Goal: Find specific page/section: Find specific page/section

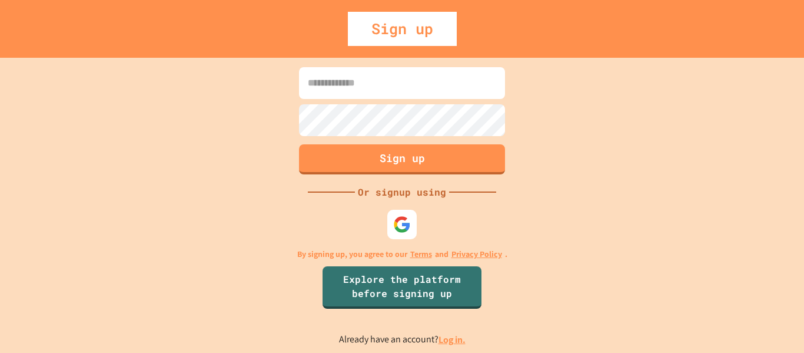
click at [444, 336] on link "Log in." at bounding box center [451, 339] width 27 height 12
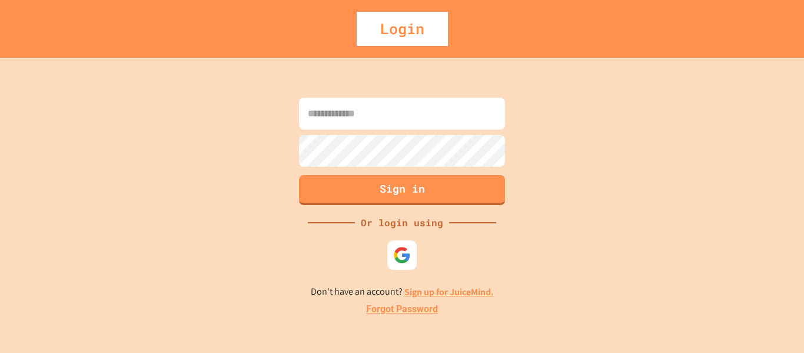
click at [355, 108] on input at bounding box center [402, 114] width 206 height 32
click at [405, 251] on img at bounding box center [402, 254] width 19 height 19
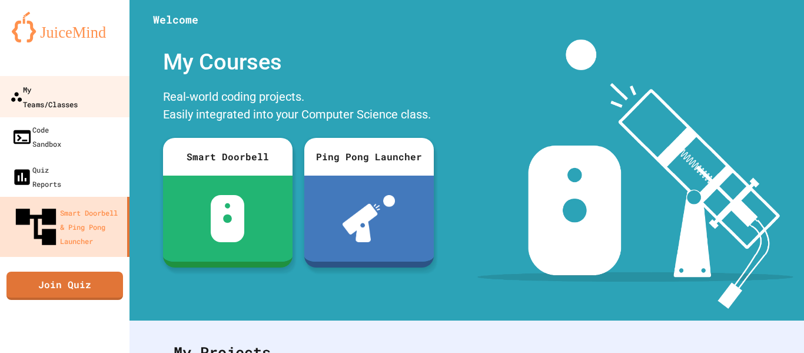
click at [109, 87] on link "My Teams/Classes" at bounding box center [65, 96] width 134 height 41
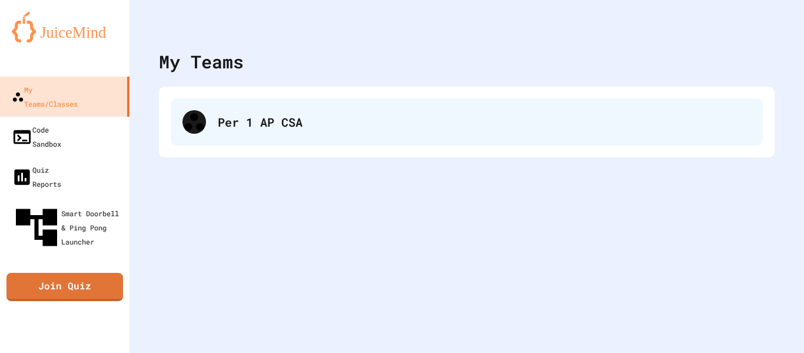
click at [284, 132] on div "Per 1 AP CSA" at bounding box center [467, 121] width 592 height 47
